Goal: Information Seeking & Learning: Learn about a topic

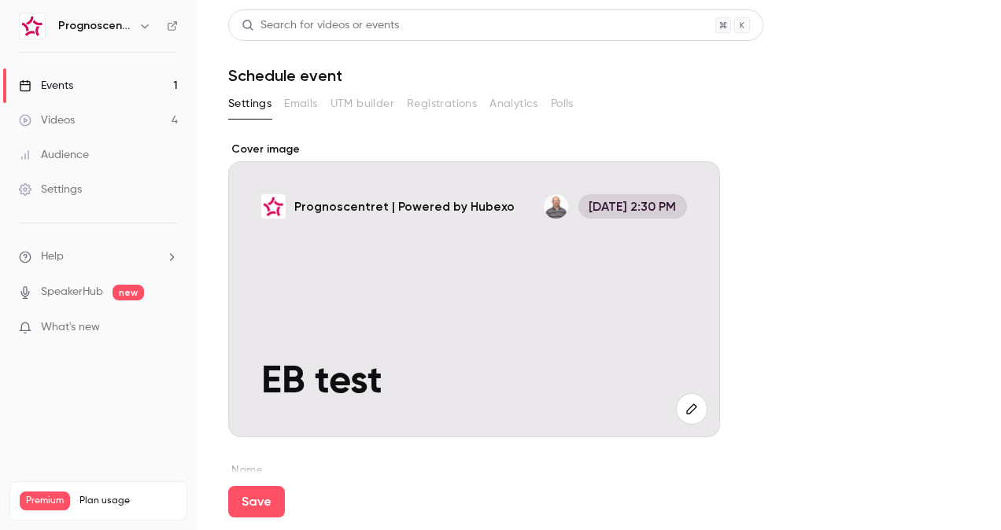
scroll to position [107, 0]
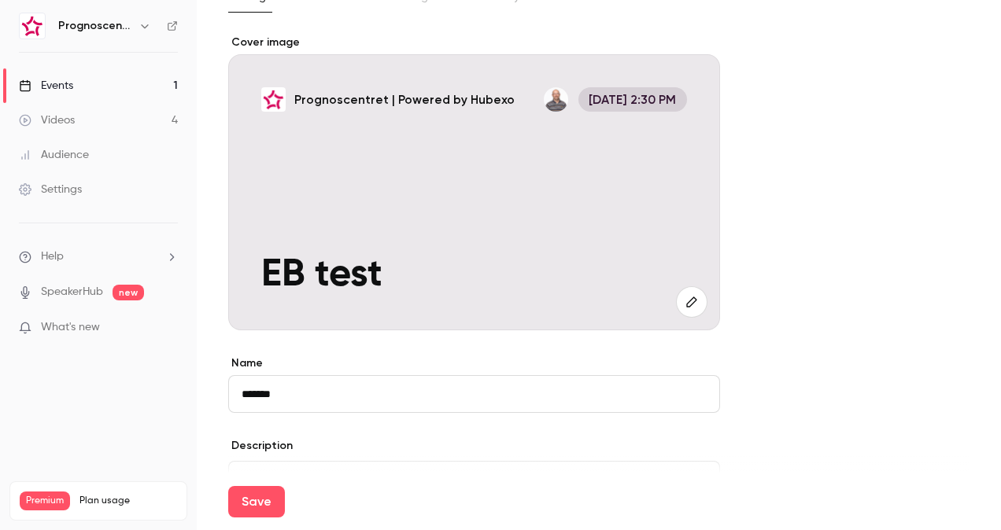
click at [92, 82] on link "Events 1" at bounding box center [98, 85] width 197 height 35
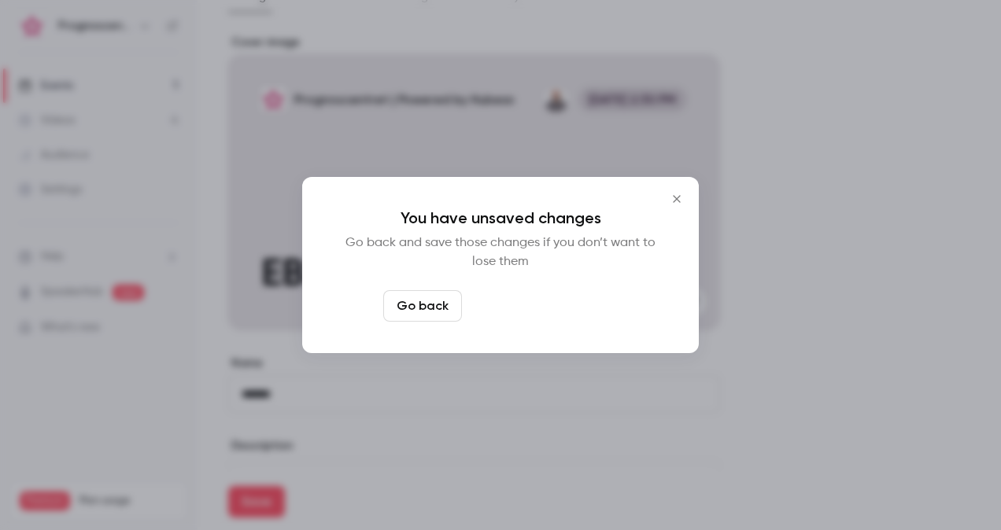
click at [548, 312] on button "Leave page anyway" at bounding box center [542, 305] width 149 height 31
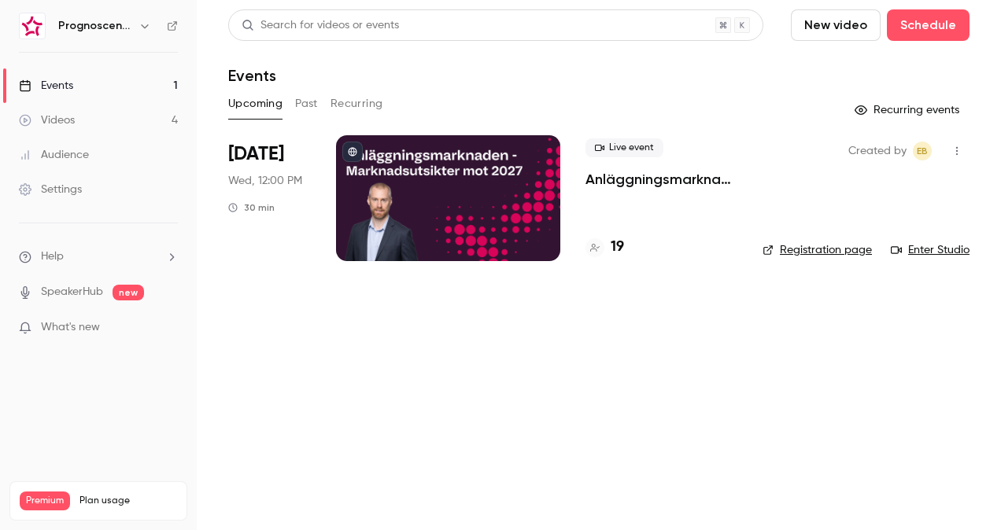
click at [665, 179] on p "Anläggningsmarknaden: Marknadsutsikter mot 2027" at bounding box center [661, 179] width 152 height 19
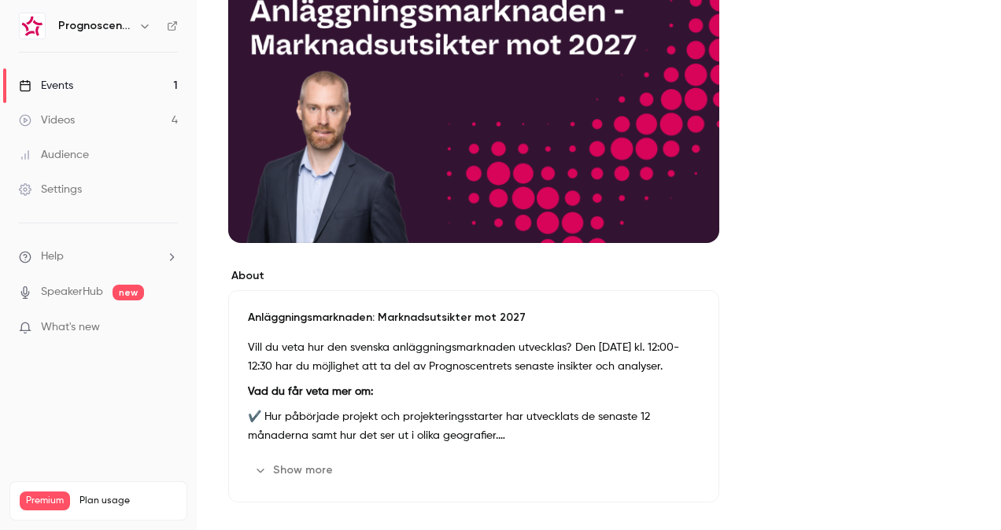
scroll to position [315, 0]
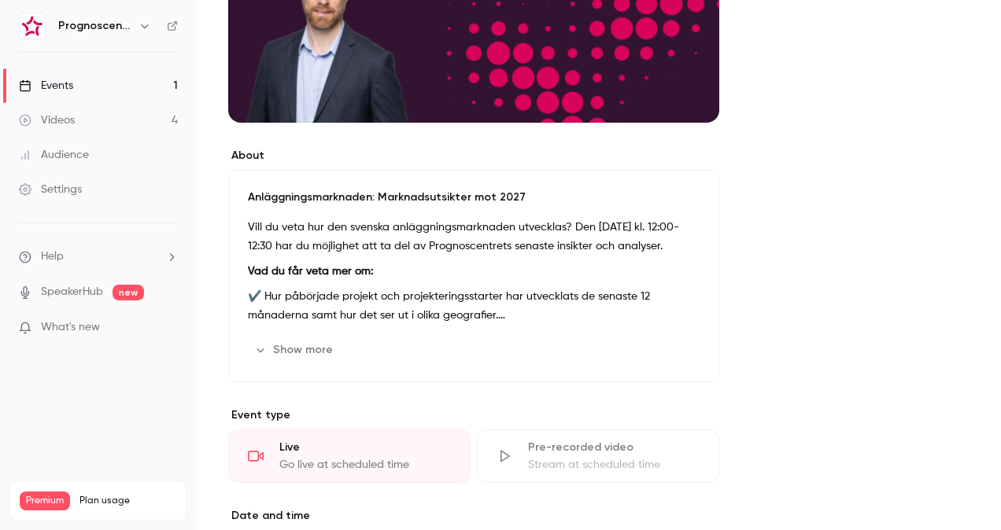
click at [326, 260] on div "Vill du veta hur den svenska anläggningsmarknaden utvecklas? Den [DATE] kl. 12:…" at bounding box center [474, 271] width 452 height 107
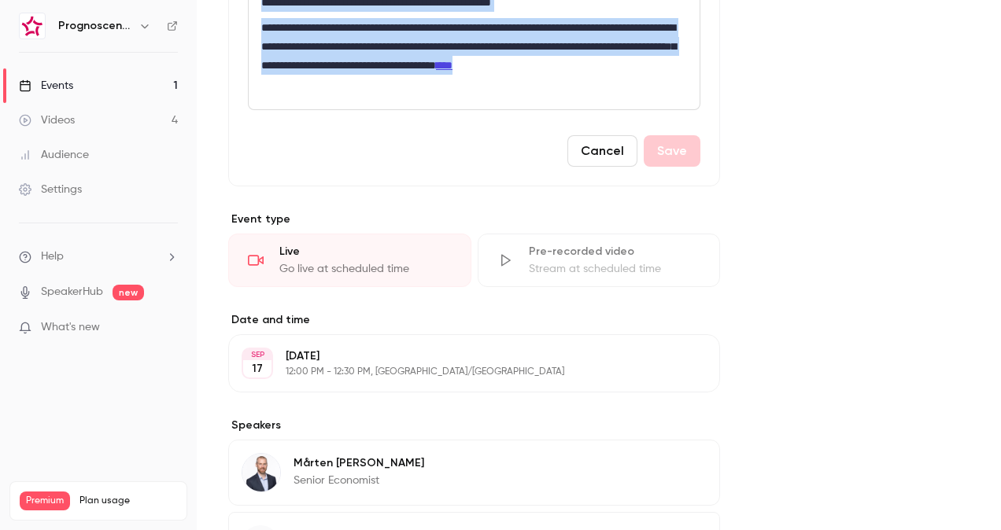
scroll to position [636, 0]
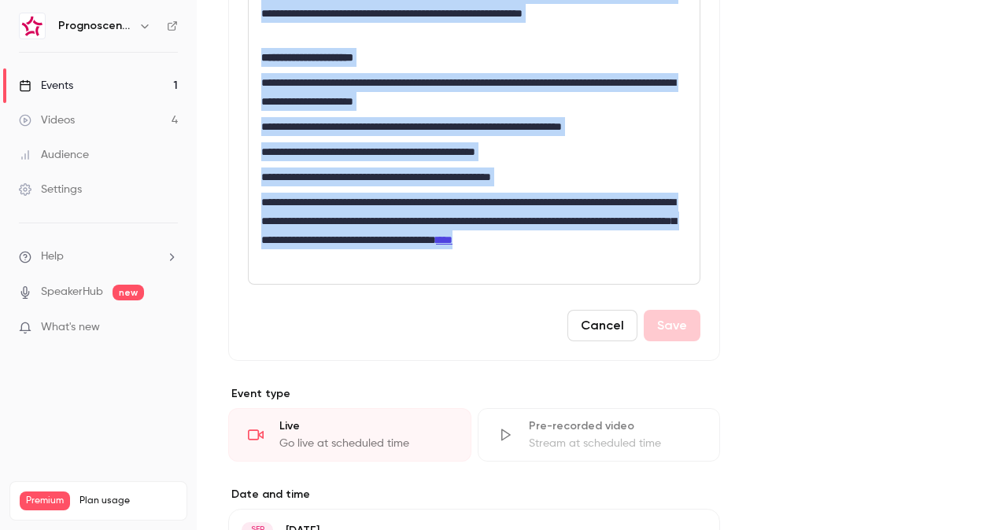
drag, startPoint x: 258, startPoint y: 315, endPoint x: 486, endPoint y: 269, distance: 232.7
click at [486, 269] on div "**********" at bounding box center [474, 130] width 451 height 308
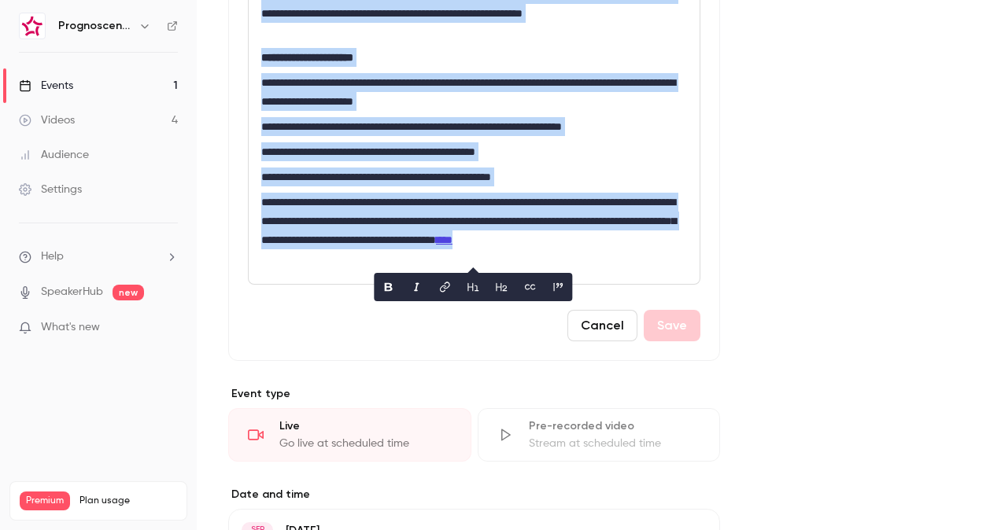
copy div "**********"
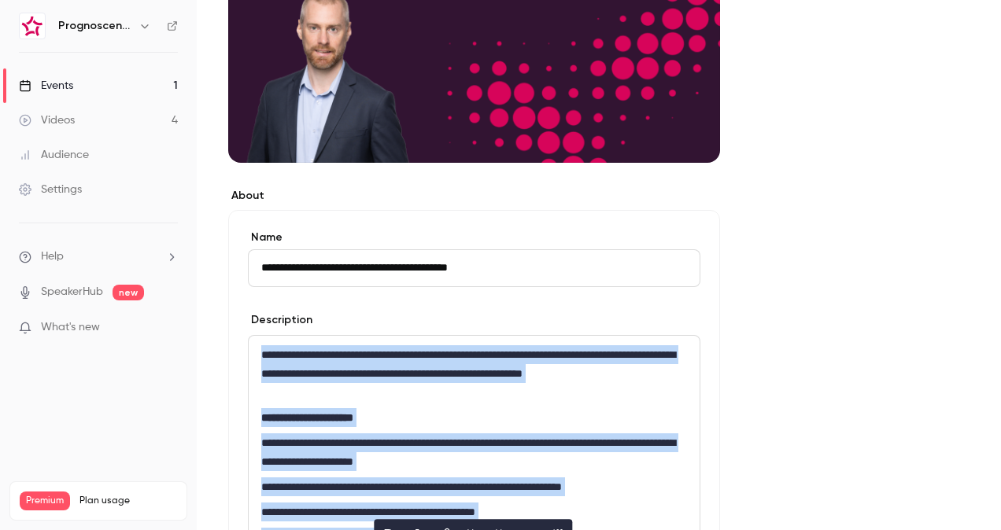
scroll to position [6, 0]
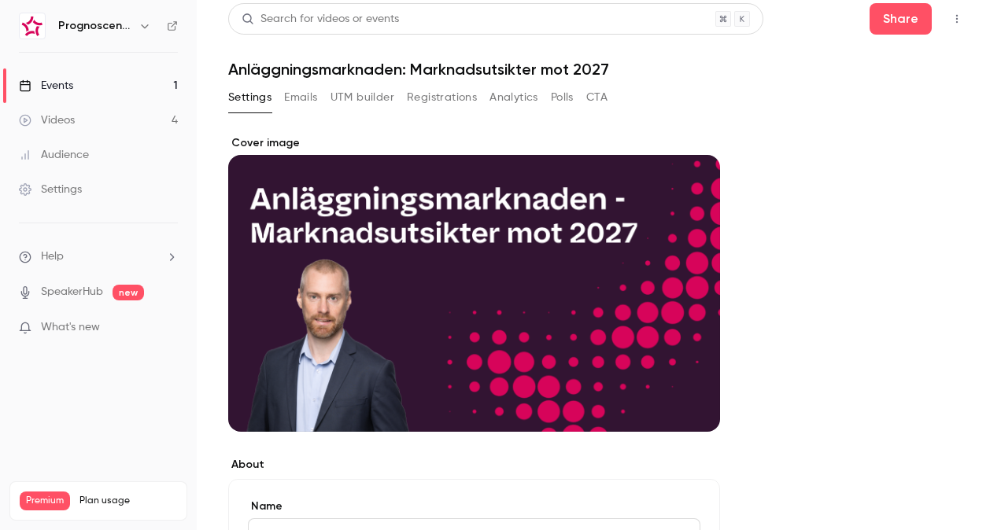
click at [76, 89] on link "Events 1" at bounding box center [98, 85] width 197 height 35
